Goal: Task Accomplishment & Management: Manage account settings

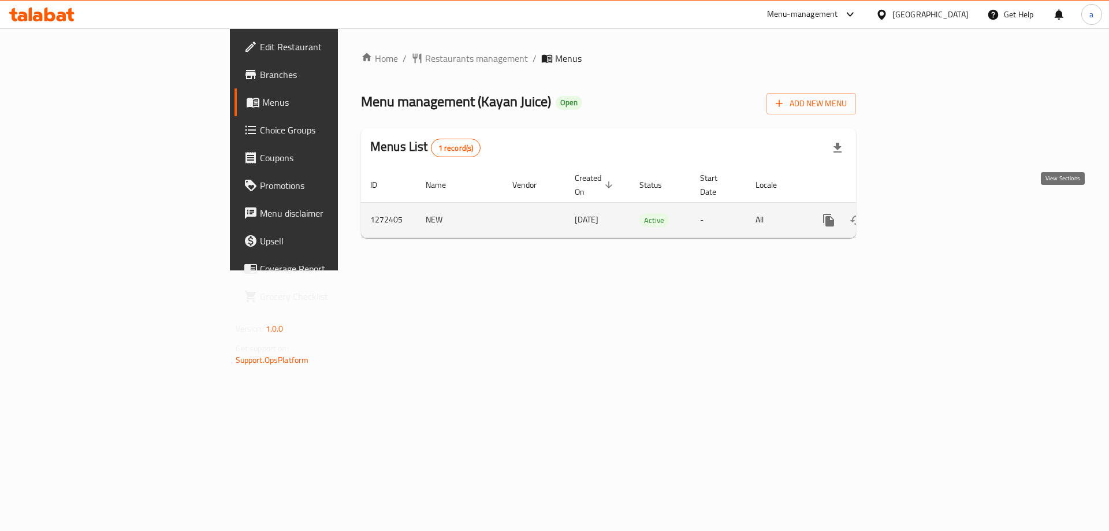
click at [919, 213] on icon "enhanced table" at bounding box center [912, 220] width 14 height 14
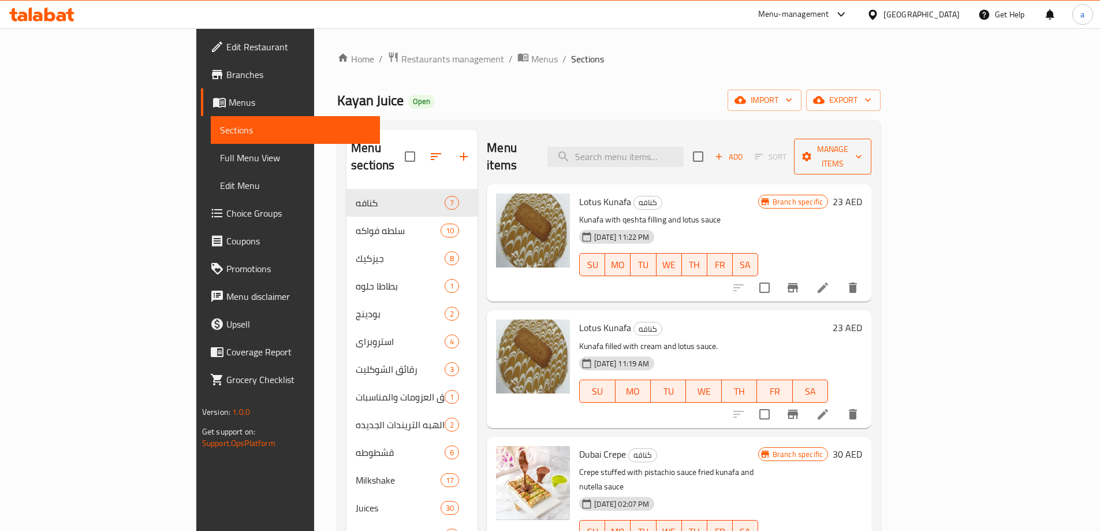
click at [862, 144] on span "Manage items" at bounding box center [832, 156] width 59 height 29
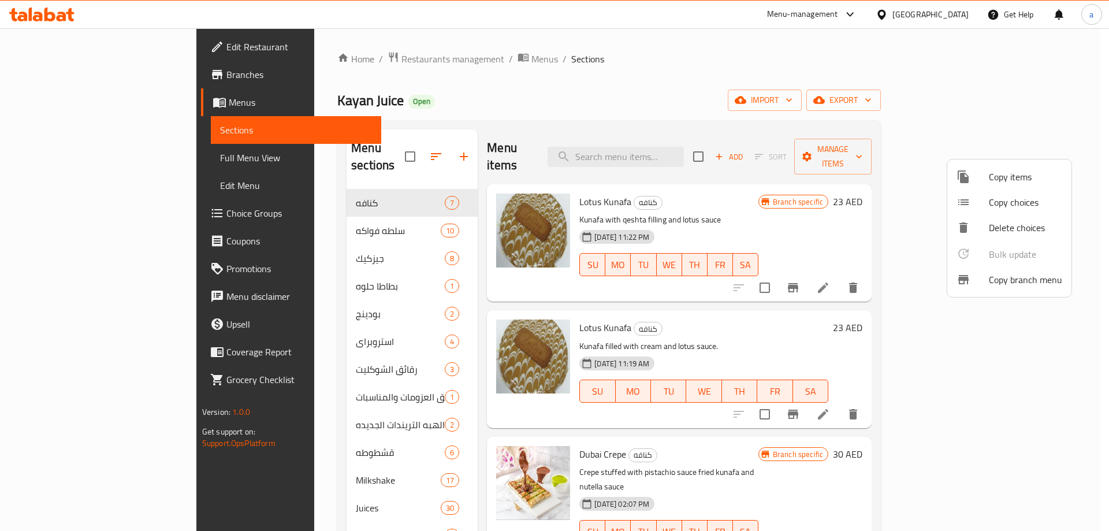
click at [1036, 282] on span "Copy branch menu" at bounding box center [1024, 280] width 73 height 14
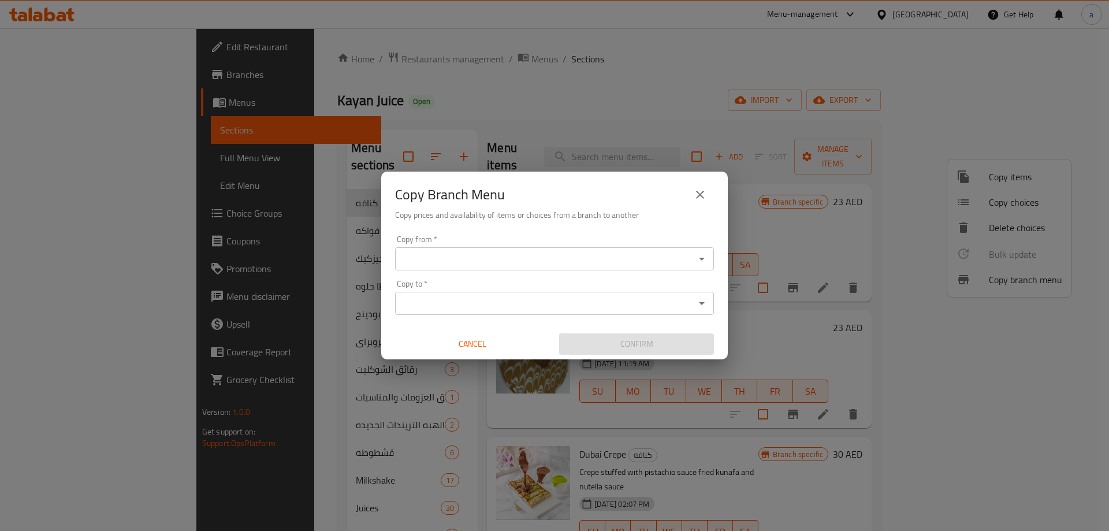
click at [590, 267] on div "Copy from *" at bounding box center [554, 258] width 319 height 23
click at [704, 257] on icon "Open" at bounding box center [702, 259] width 14 height 14
click at [699, 258] on icon "Open" at bounding box center [702, 259] width 6 height 3
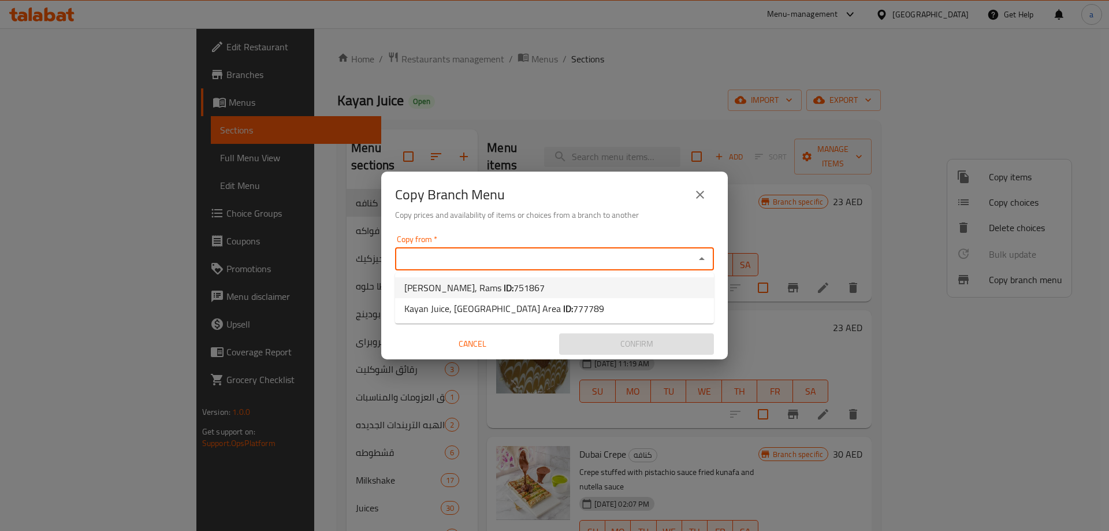
click at [532, 281] on li "Kayan Juice, Rams ID: 751867" at bounding box center [554, 287] width 319 height 21
type input "Kayan Juice, Rams"
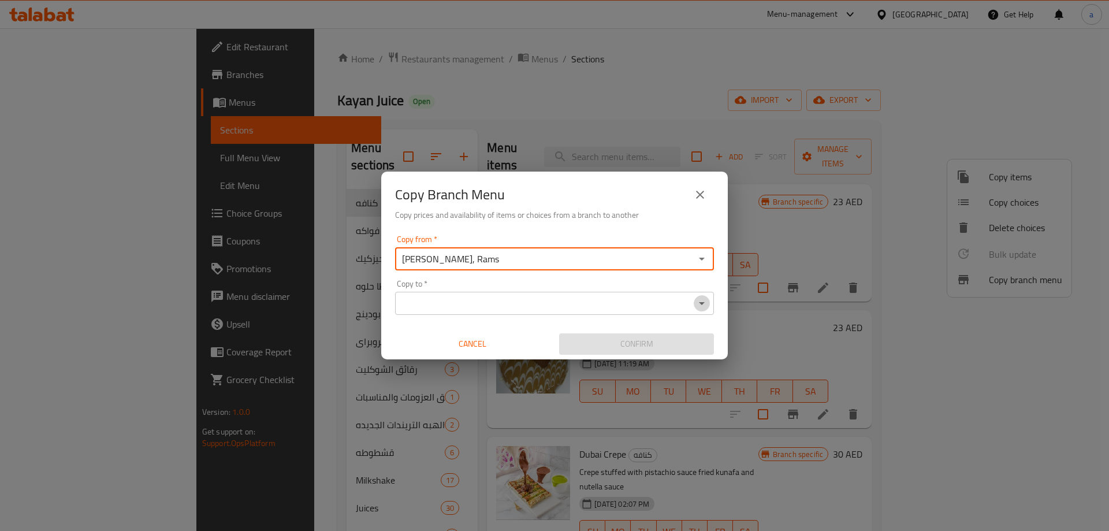
click at [704, 304] on icon "Open" at bounding box center [702, 303] width 14 height 14
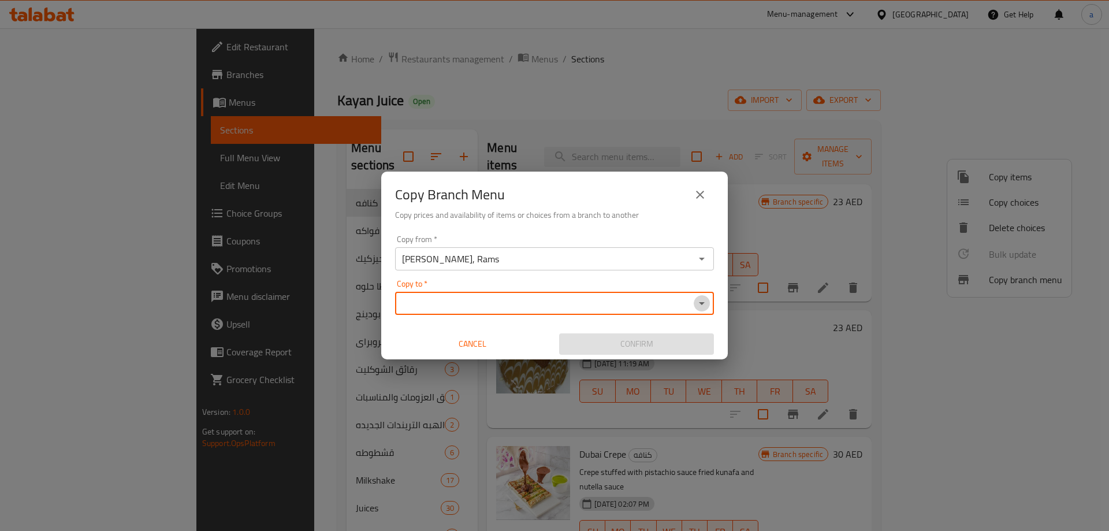
click at [703, 306] on icon "Open" at bounding box center [702, 303] width 14 height 14
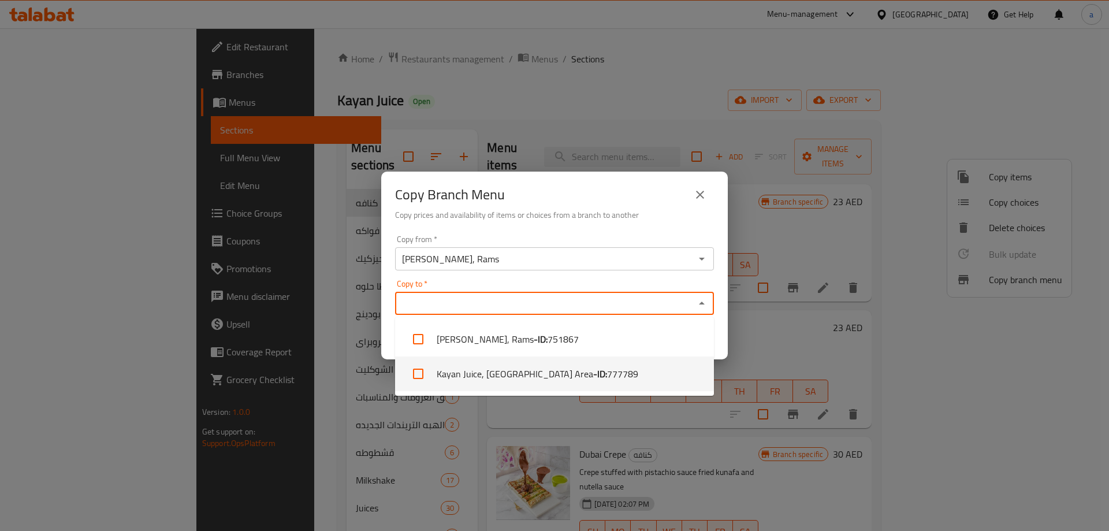
click at [606, 376] on li "Kayan Juice, Ras Al Selaab Area - ID: 777789" at bounding box center [554, 373] width 319 height 35
click at [417, 374] on input "checkbox" at bounding box center [418, 374] width 28 height 28
click at [477, 380] on li "Kayan Juice, Ras Al Selaab Area - ID: 777789" at bounding box center [554, 373] width 319 height 35
checkbox input "true"
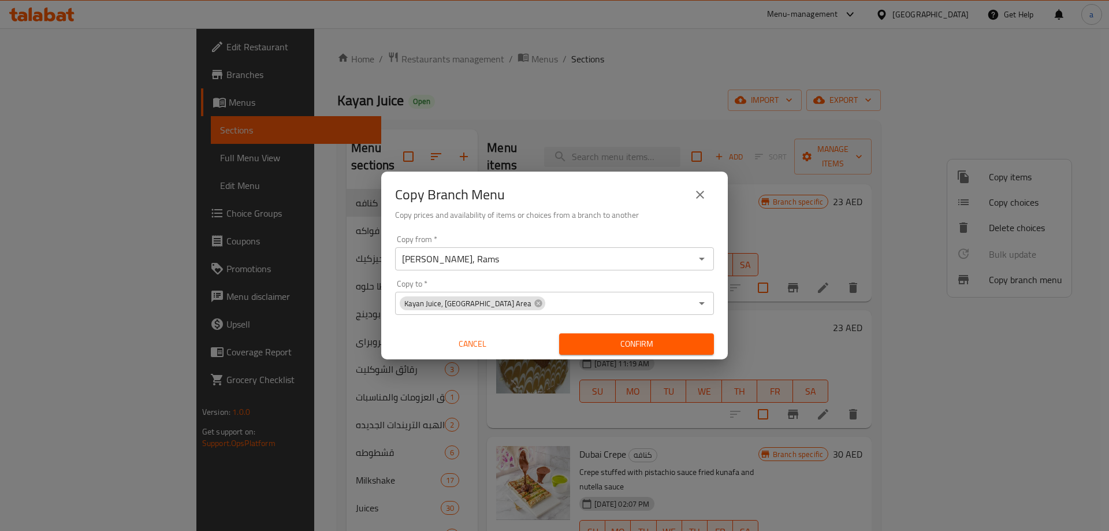
click at [633, 202] on div "Copy Branch Menu" at bounding box center [554, 195] width 319 height 28
click at [702, 259] on icon "Open" at bounding box center [702, 259] width 6 height 3
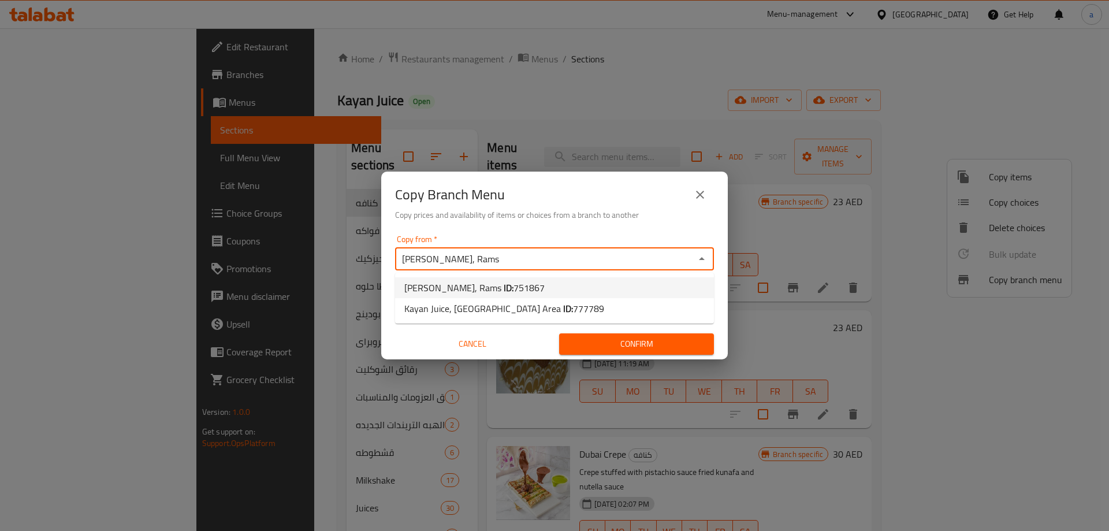
click at [513, 286] on span "751867" at bounding box center [528, 287] width 31 height 17
click at [619, 345] on span "Confirm" at bounding box center [636, 344] width 136 height 14
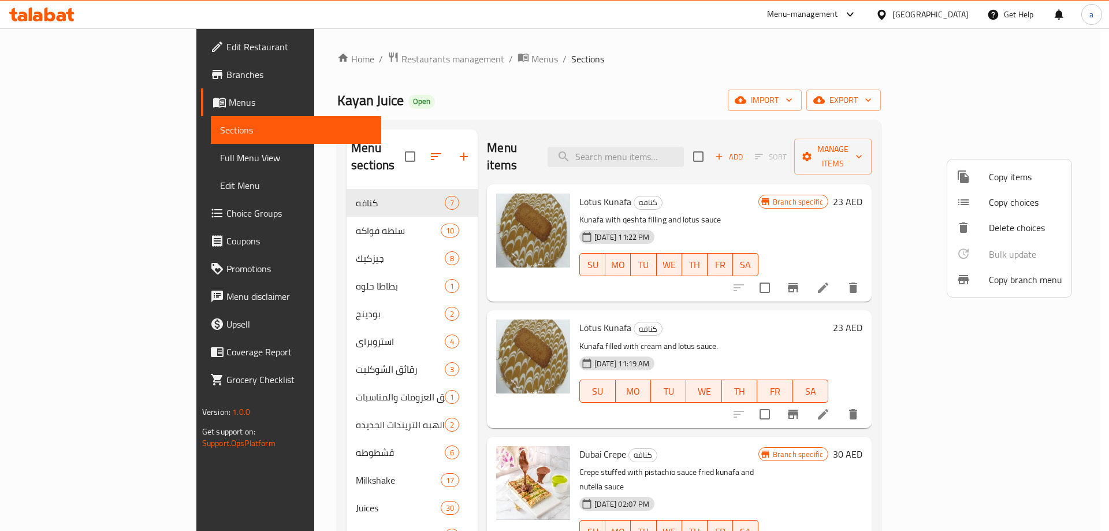
click at [81, 81] on div at bounding box center [554, 265] width 1109 height 531
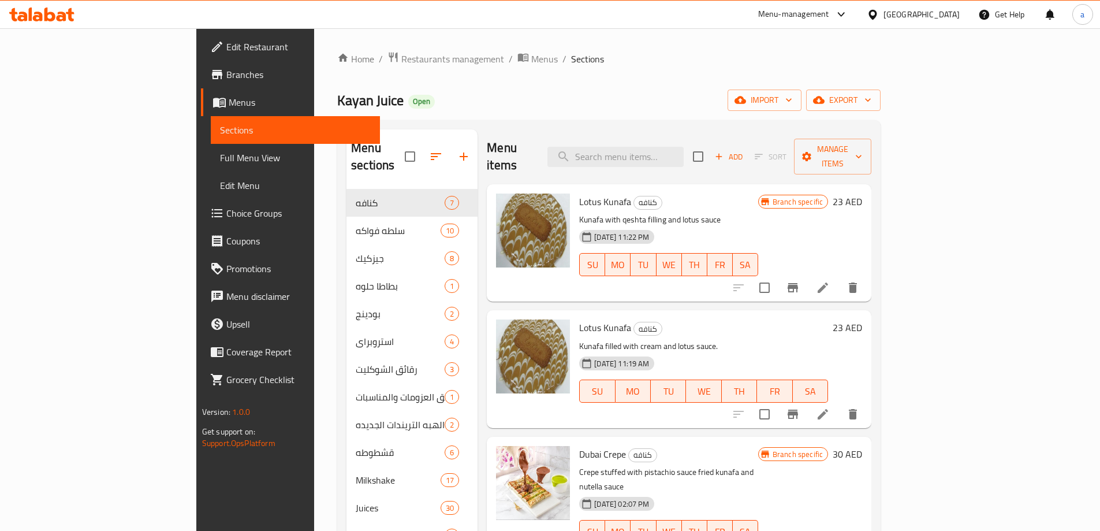
click at [226, 72] on span "Branches" at bounding box center [298, 75] width 144 height 14
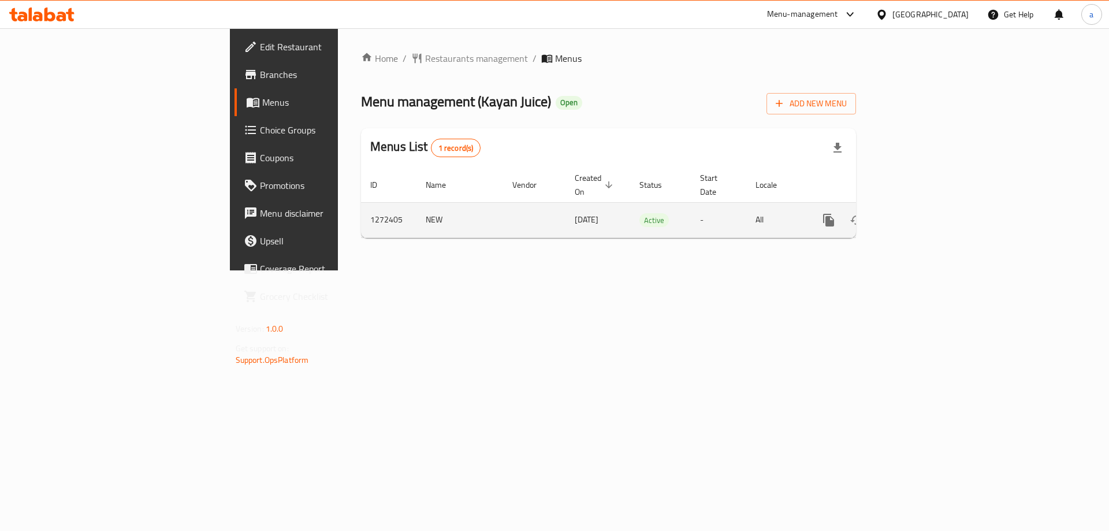
click at [917, 215] on icon "enhanced table" at bounding box center [911, 220] width 10 height 10
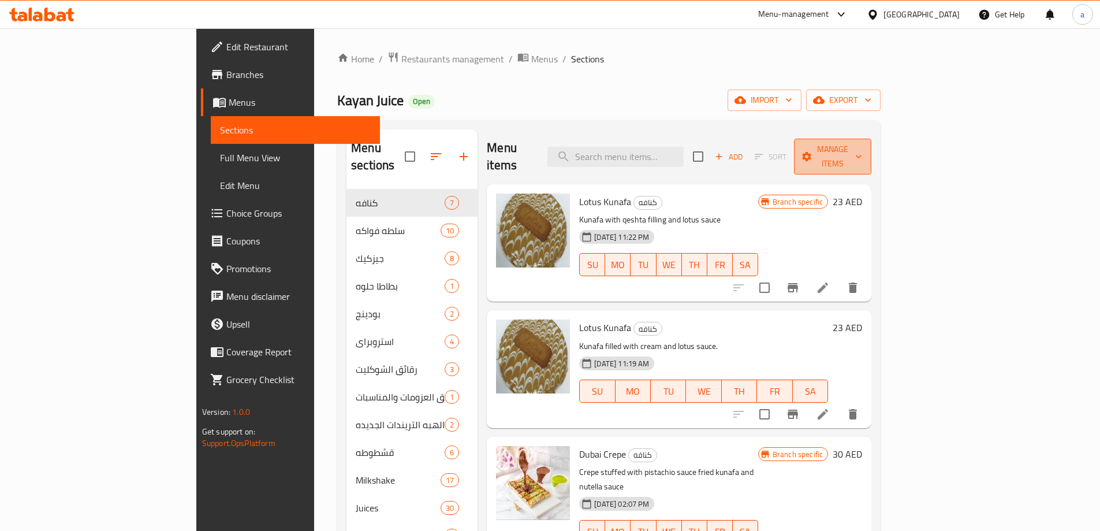
click at [862, 148] on span "Manage items" at bounding box center [832, 156] width 59 height 29
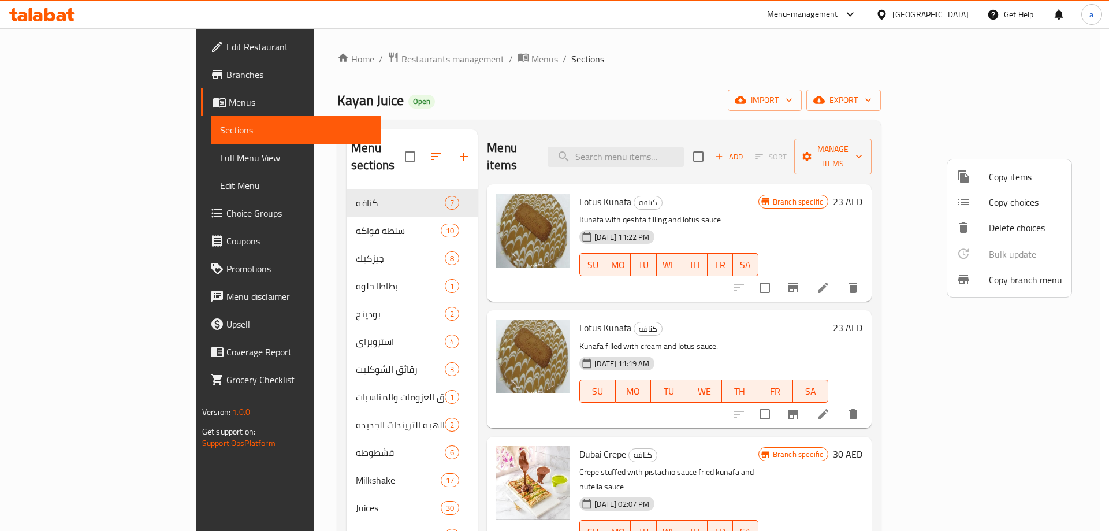
click at [1010, 278] on span "Copy branch menu" at bounding box center [1024, 280] width 73 height 14
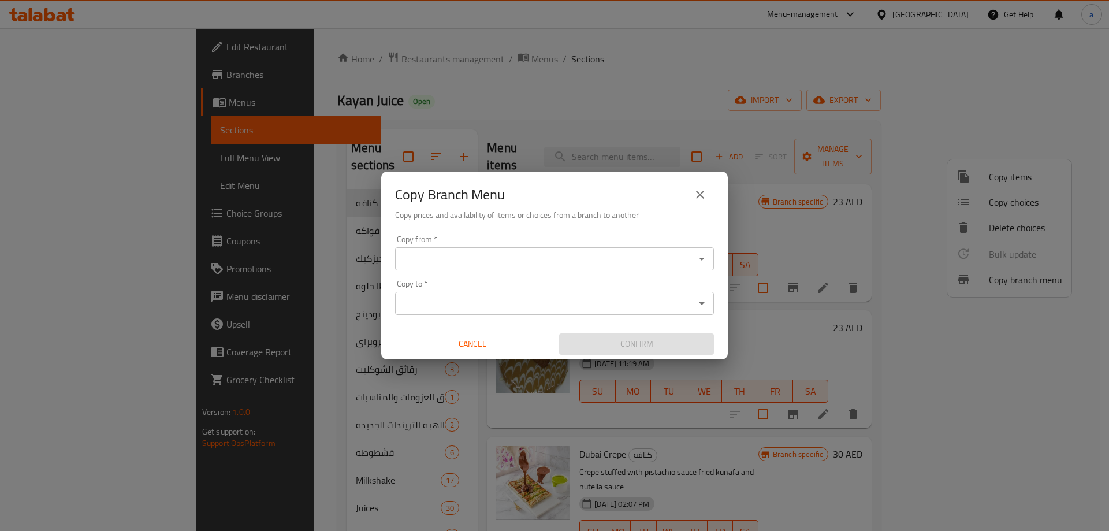
click at [700, 192] on icon "close" at bounding box center [700, 195] width 14 height 14
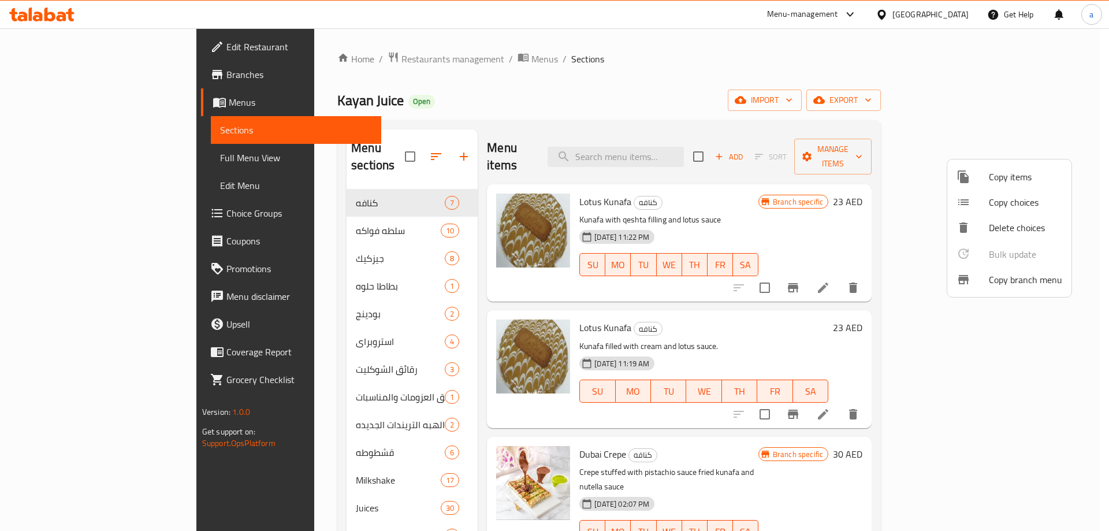
click at [723, 80] on div at bounding box center [554, 265] width 1109 height 531
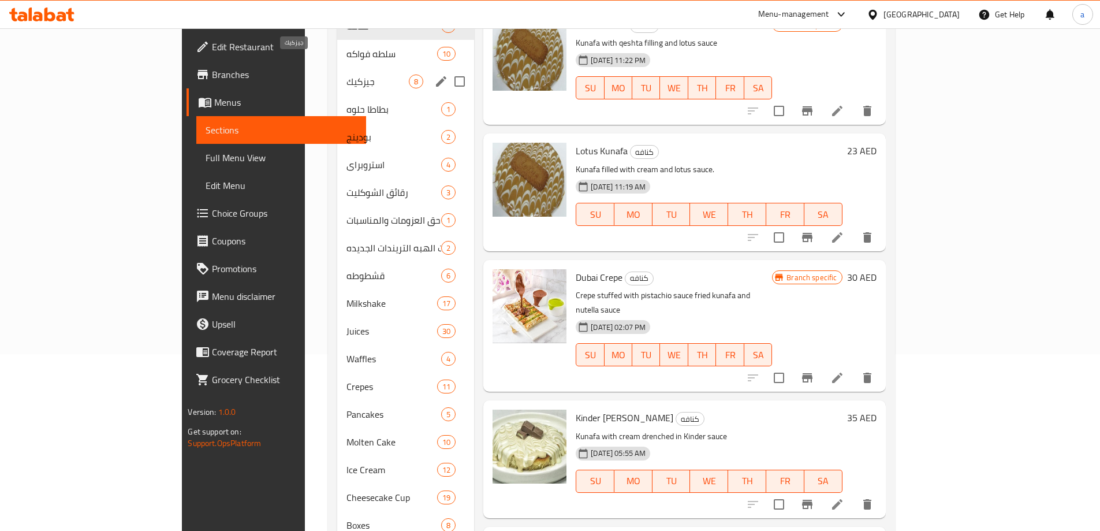
scroll to position [204, 0]
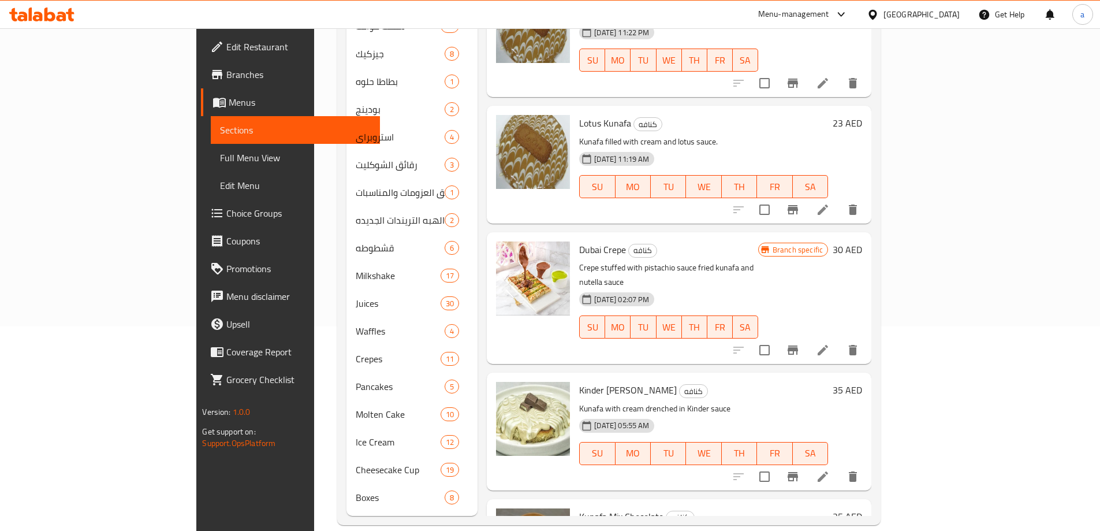
click at [220, 155] on span "Full Menu View" at bounding box center [295, 158] width 151 height 14
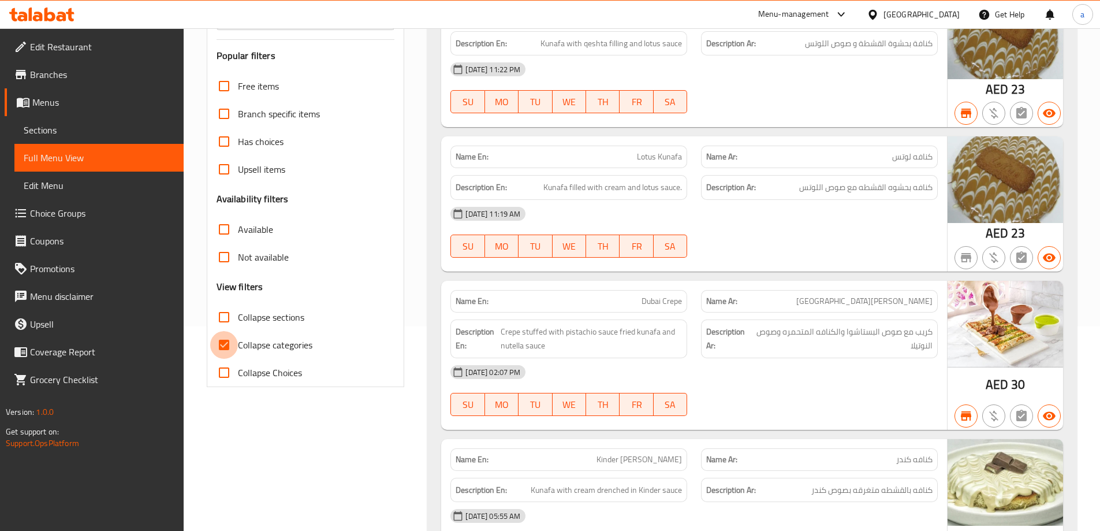
click at [222, 346] on input "Collapse categories" at bounding box center [224, 345] width 28 height 28
checkbox input "false"
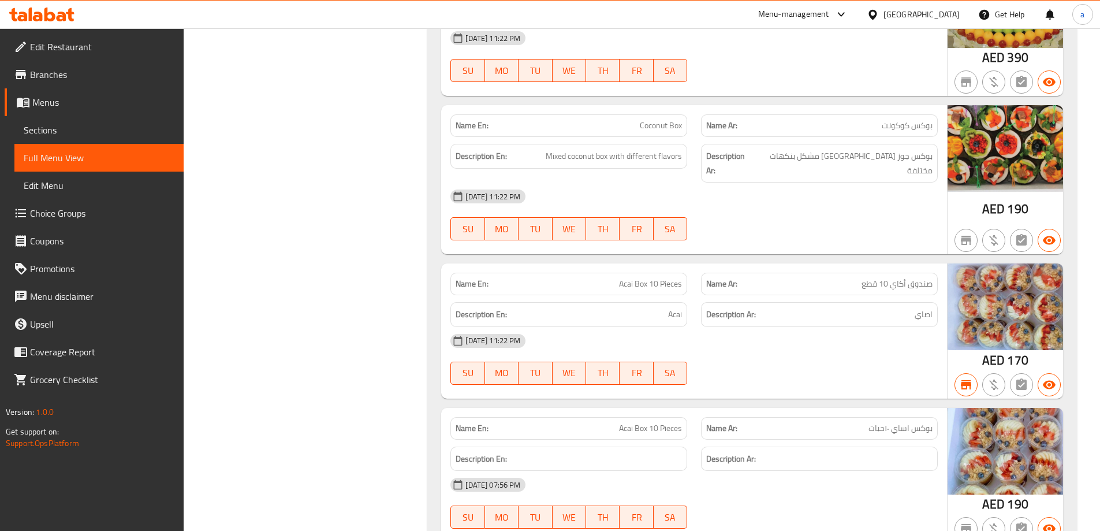
scroll to position [26707, 0]
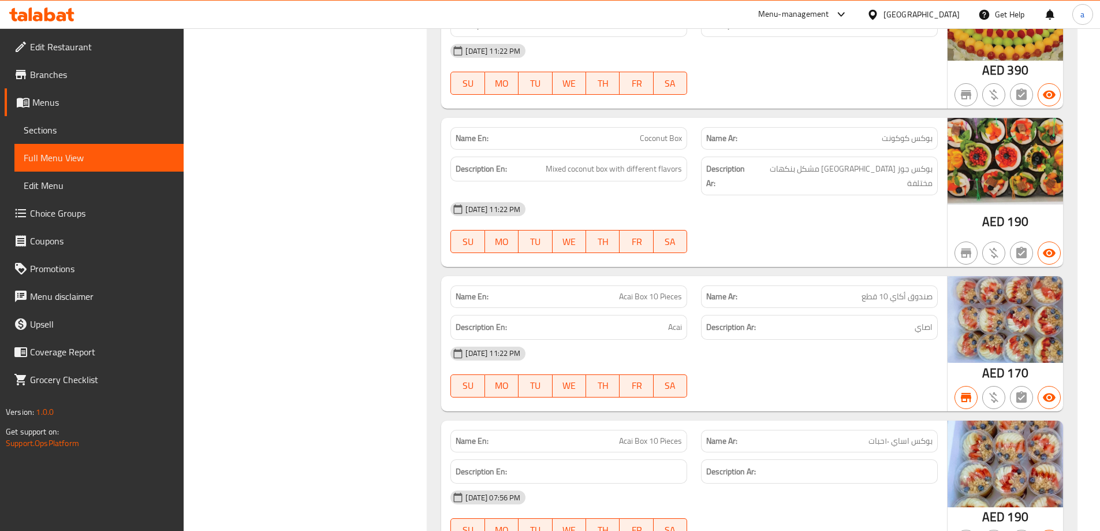
click at [62, 188] on span "Edit Menu" at bounding box center [99, 185] width 151 height 14
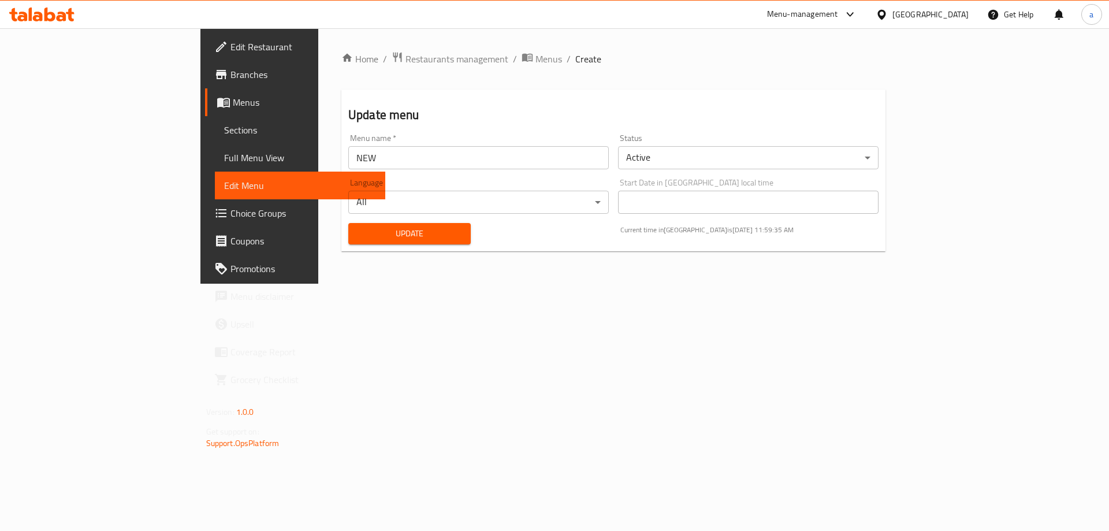
click at [230, 211] on span "Choice Groups" at bounding box center [303, 213] width 146 height 14
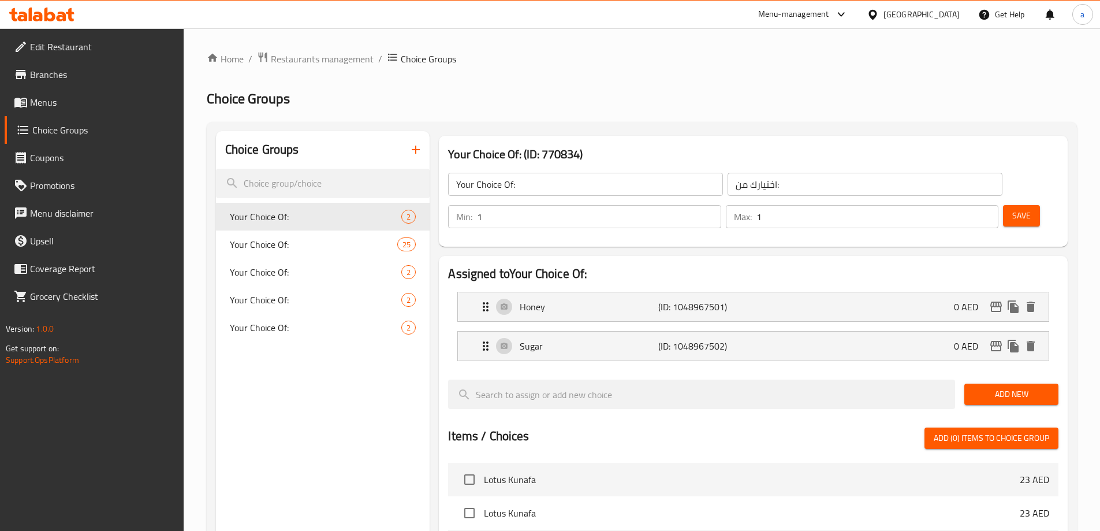
click at [90, 65] on link "Branches" at bounding box center [94, 75] width 179 height 28
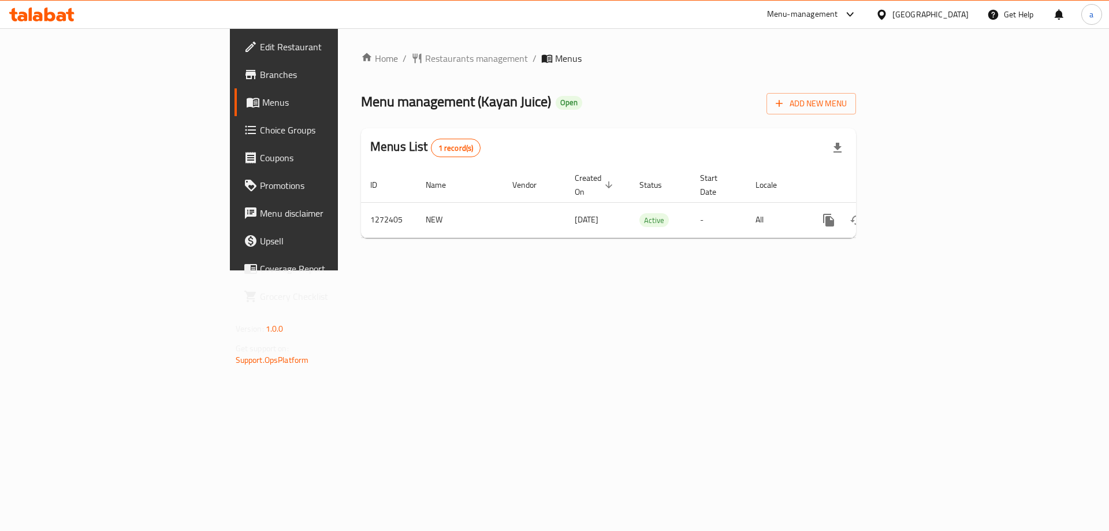
click at [260, 74] on span "Branches" at bounding box center [333, 75] width 146 height 14
click at [260, 71] on span "Branches" at bounding box center [333, 75] width 146 height 14
click at [234, 35] on link "Edit Restaurant" at bounding box center [324, 47] width 181 height 28
